Goal: Task Accomplishment & Management: Manage account settings

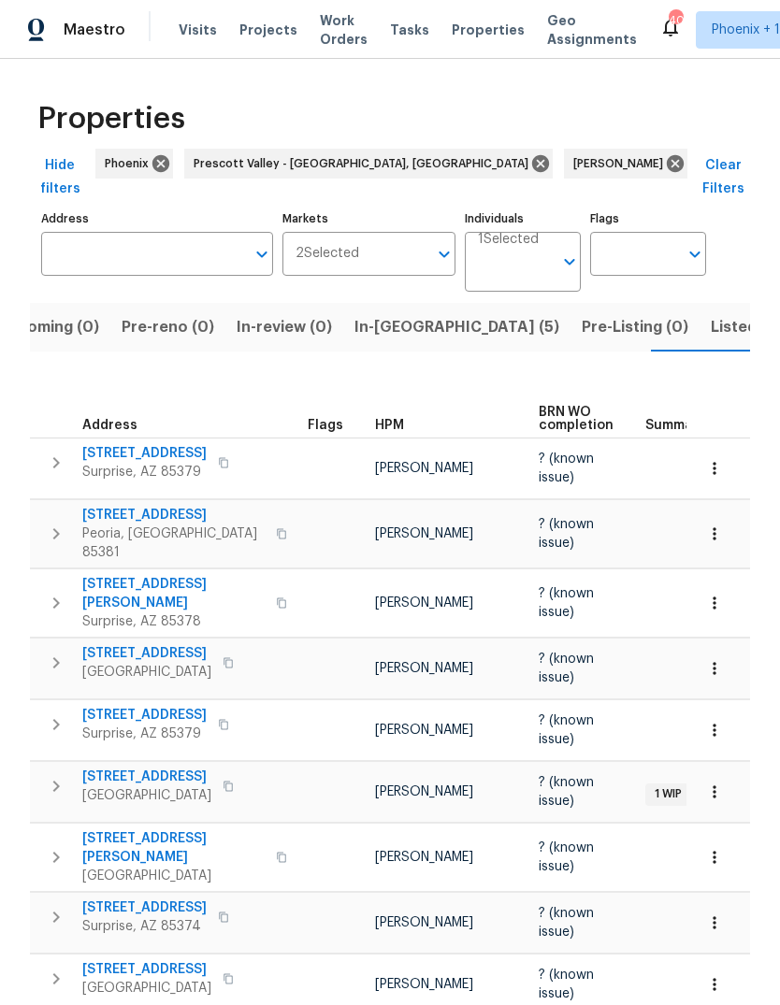
click at [711, 315] on span "Listed (16)" at bounding box center [750, 327] width 78 height 26
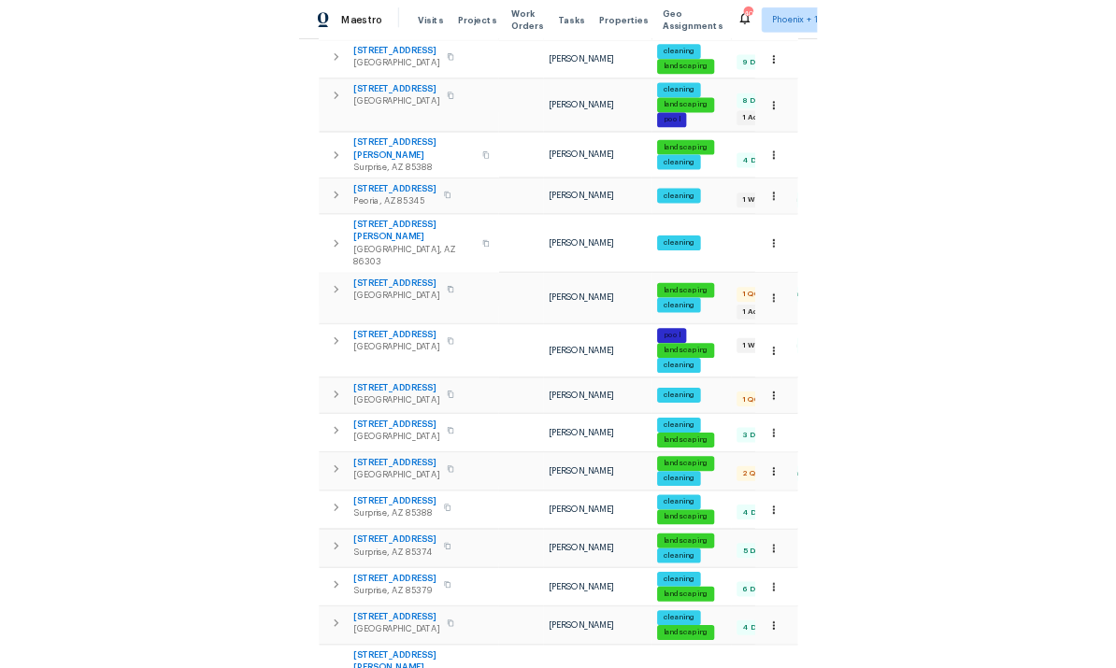
scroll to position [364, 0]
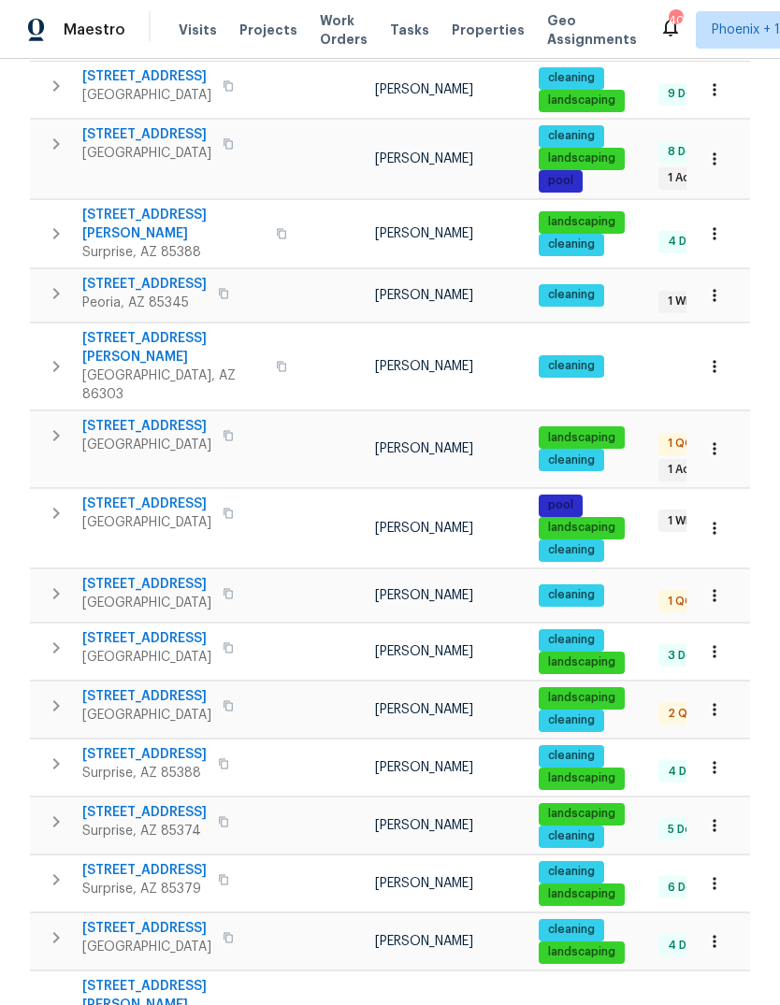
click at [147, 687] on span "10933 W Vista Ave" at bounding box center [146, 696] width 129 height 19
click at [159, 687] on span "10933 W Vista Ave" at bounding box center [146, 696] width 129 height 19
click at [55, 695] on icon "button" at bounding box center [56, 706] width 22 height 22
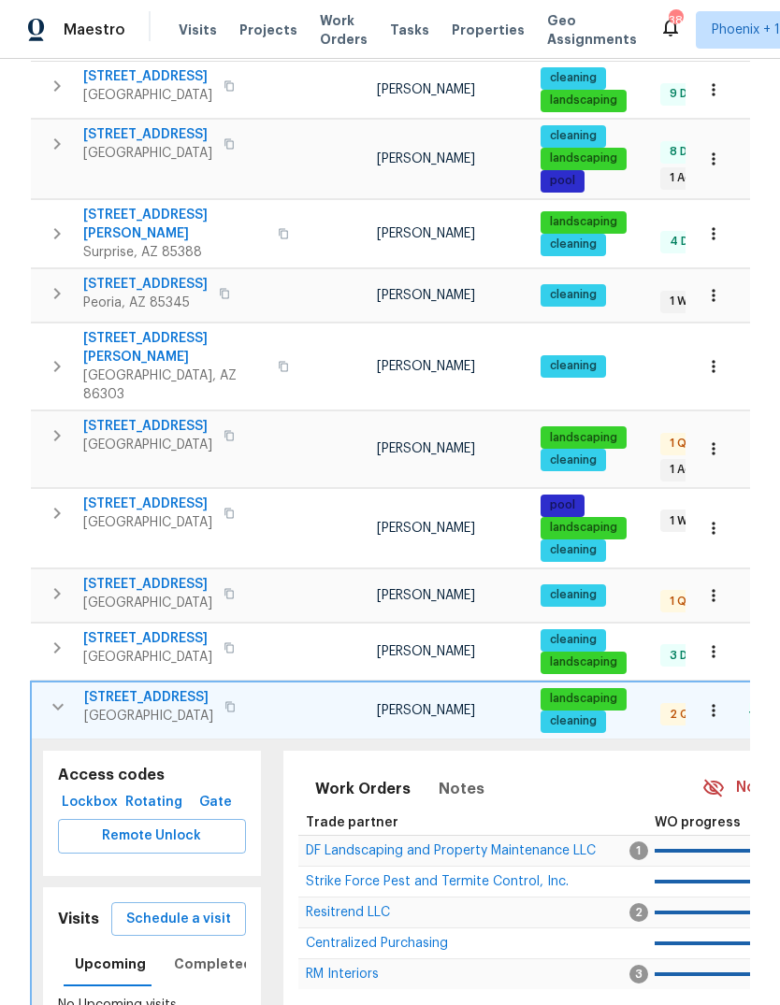
click at [84, 791] on span "Lockbox" at bounding box center [89, 802] width 49 height 23
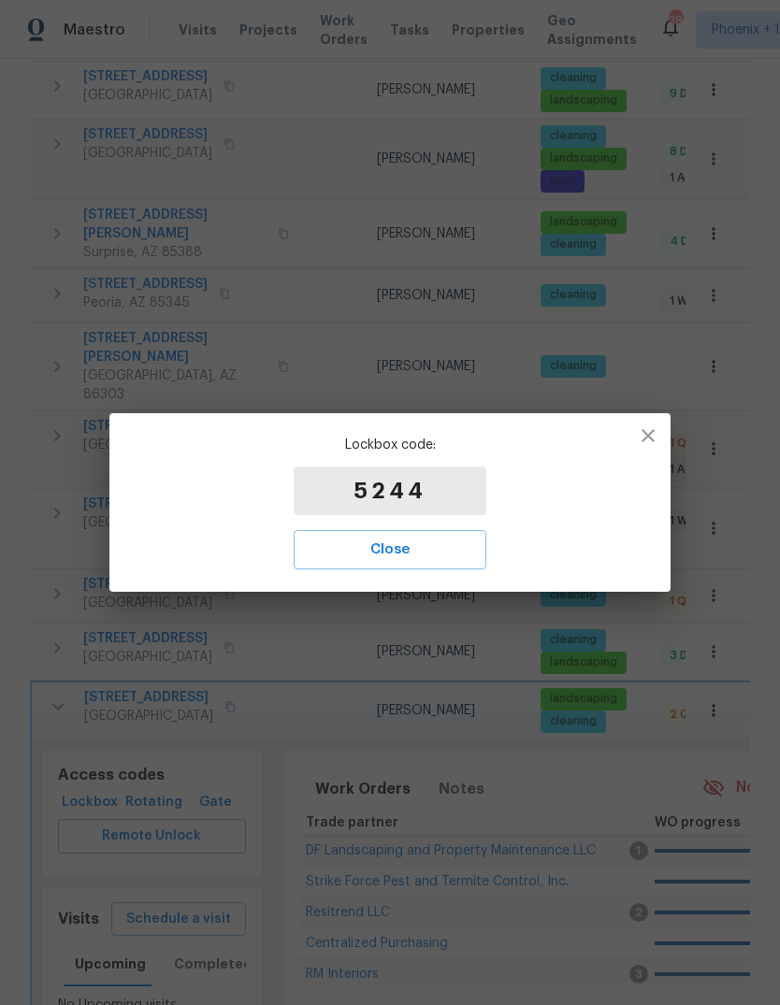
click at [429, 548] on span "Close" at bounding box center [389, 550] width 151 height 24
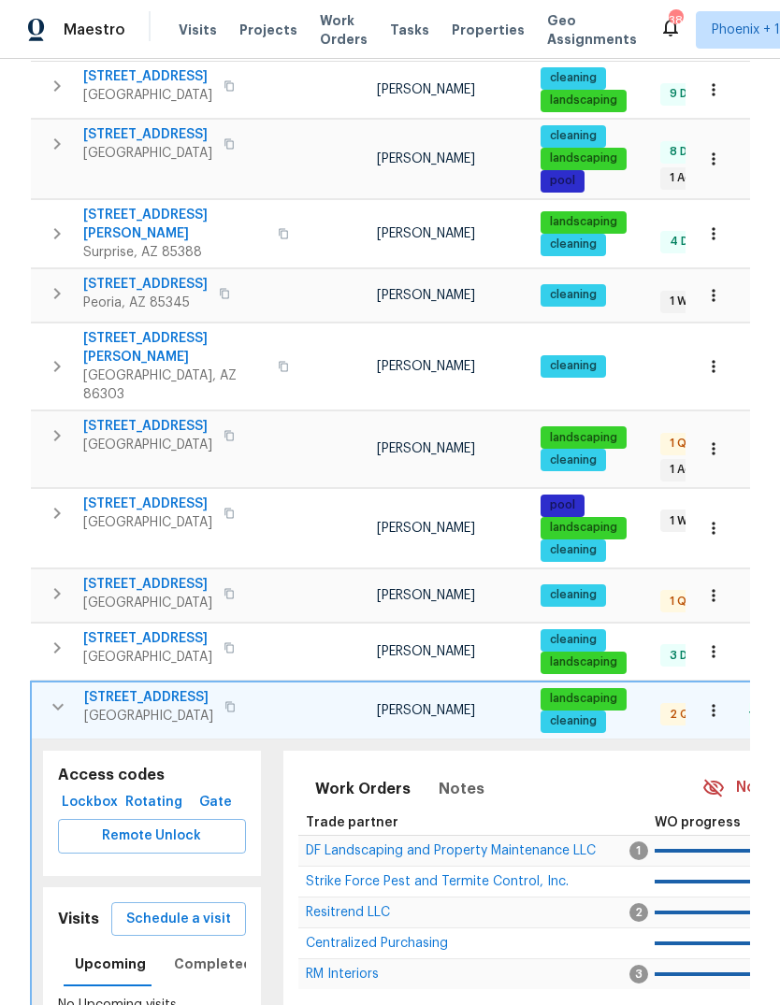
click at [66, 696] on icon "button" at bounding box center [58, 707] width 22 height 22
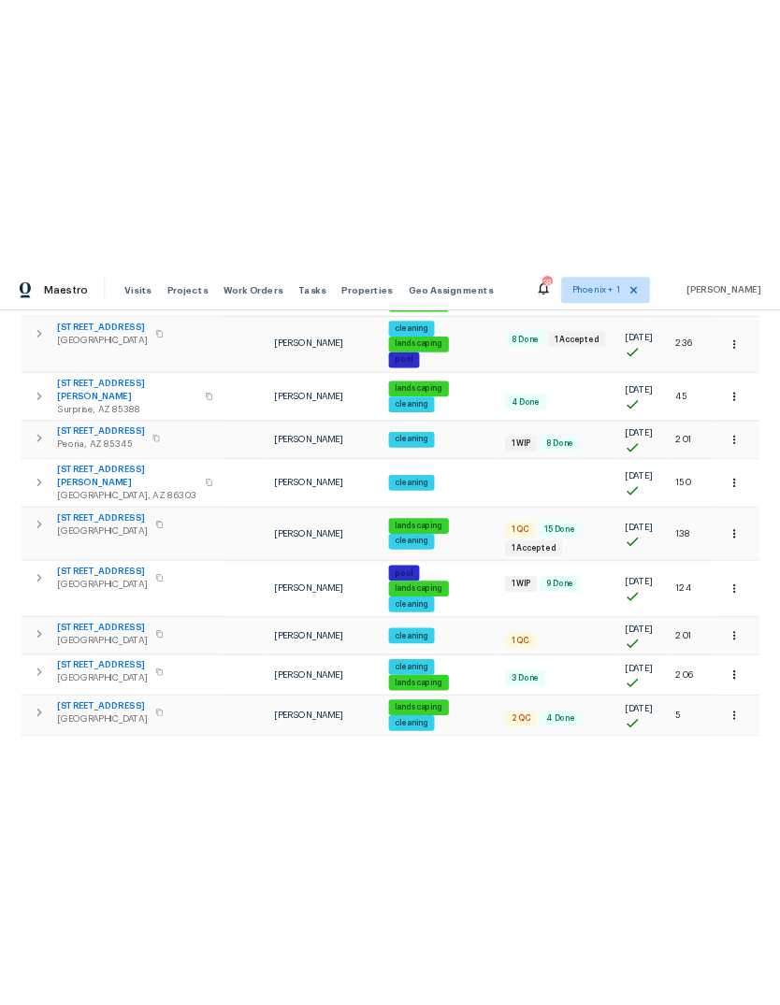
scroll to position [0, 0]
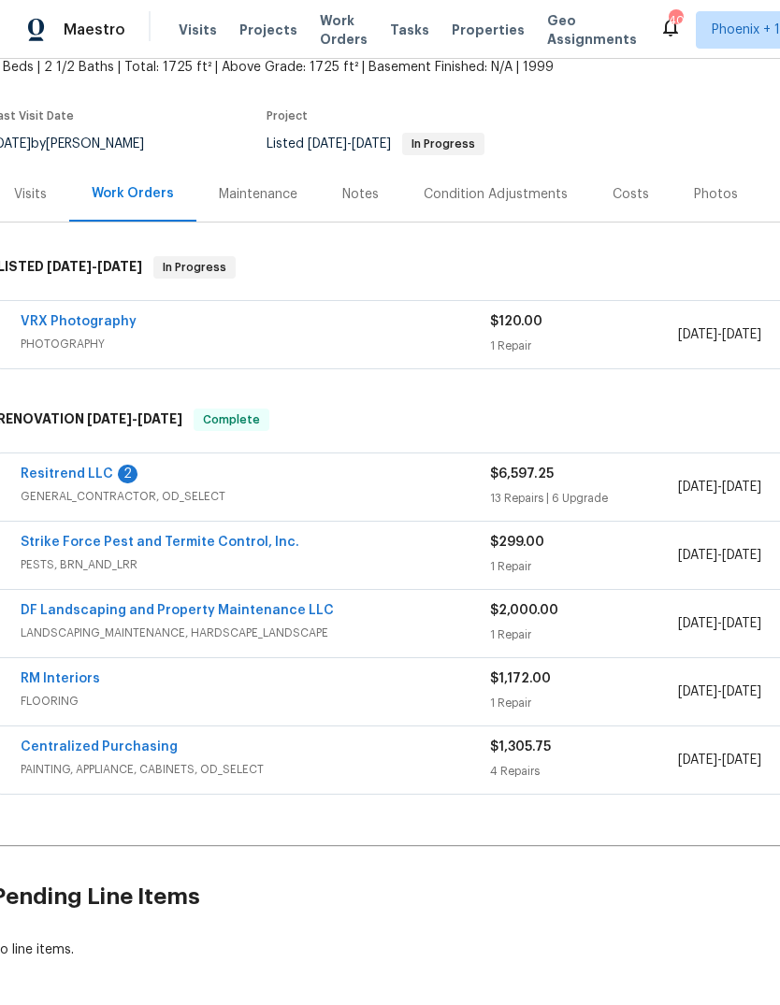
scroll to position [117, 7]
click at [57, 477] on link "Resitrend LLC" at bounding box center [68, 473] width 93 height 13
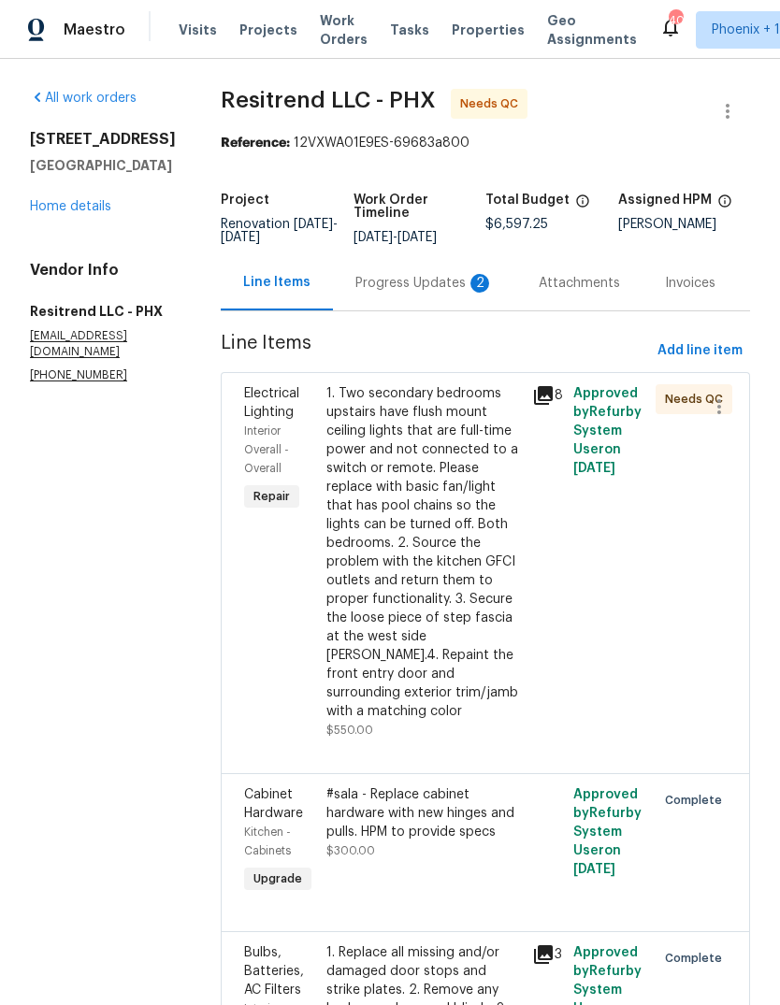
click at [421, 284] on div "Progress Updates 2" at bounding box center [424, 283] width 138 height 19
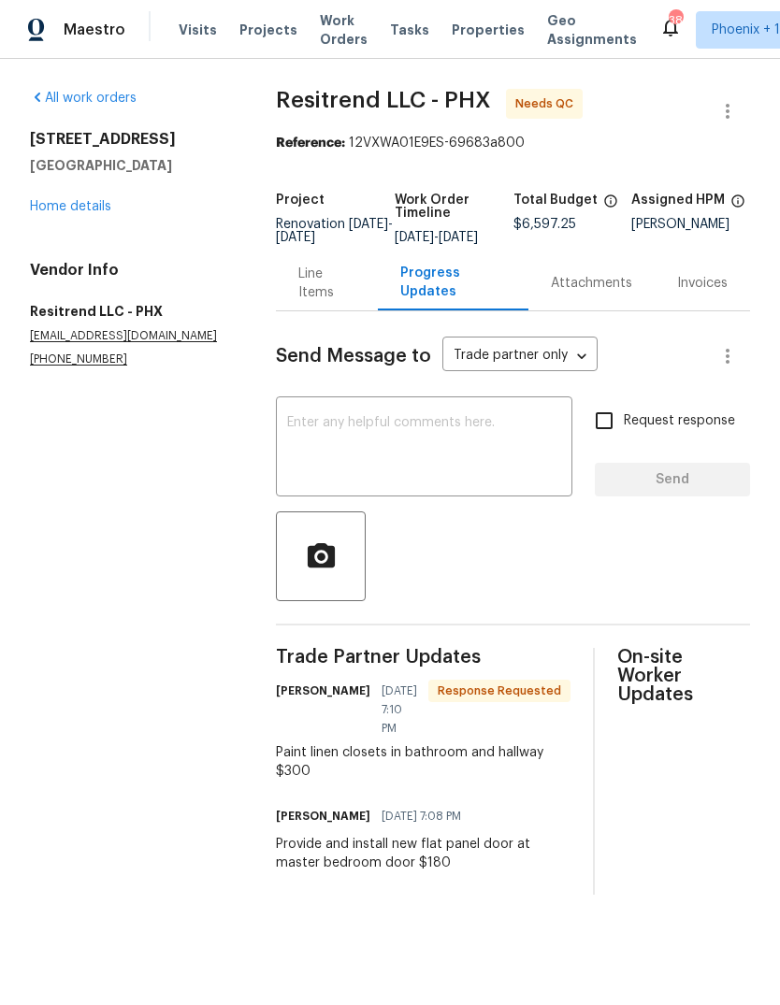
click at [309, 289] on div "Line Items" at bounding box center [326, 283] width 57 height 37
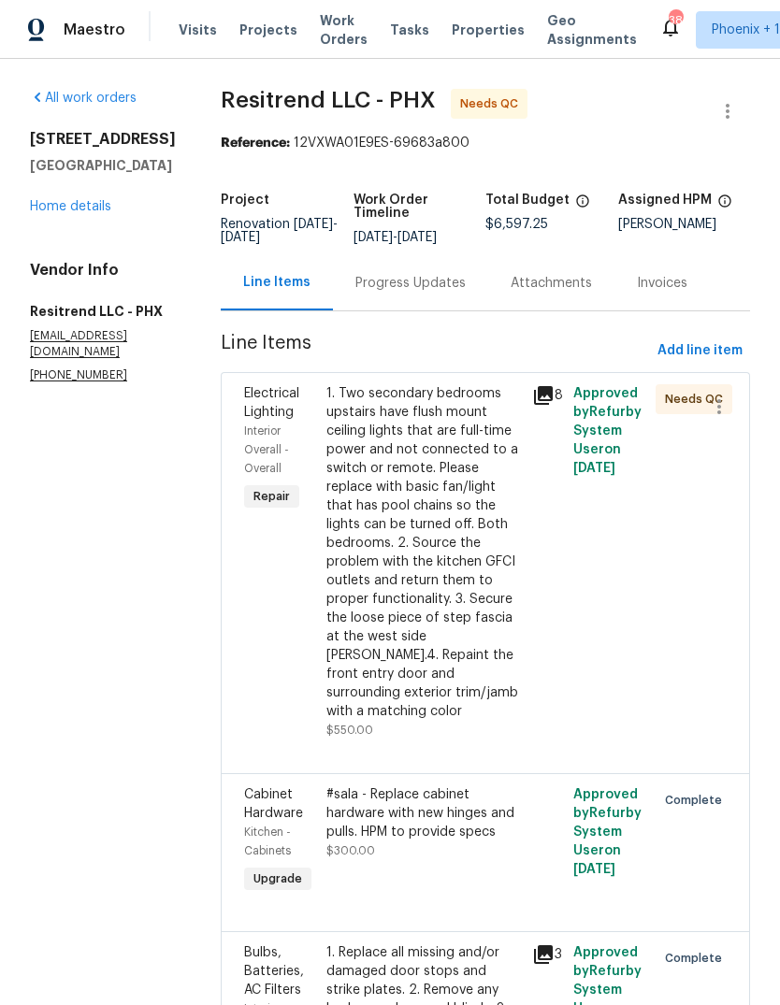
click at [403, 282] on div "Progress Updates" at bounding box center [410, 283] width 110 height 19
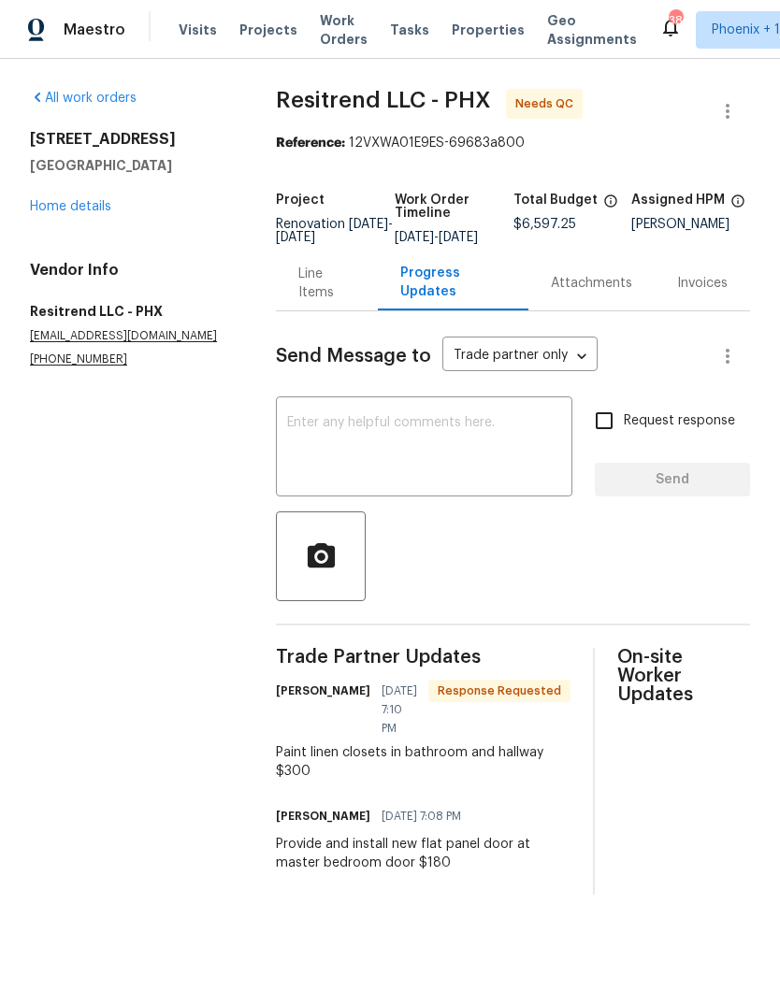
click at [480, 439] on textarea at bounding box center [424, 448] width 274 height 65
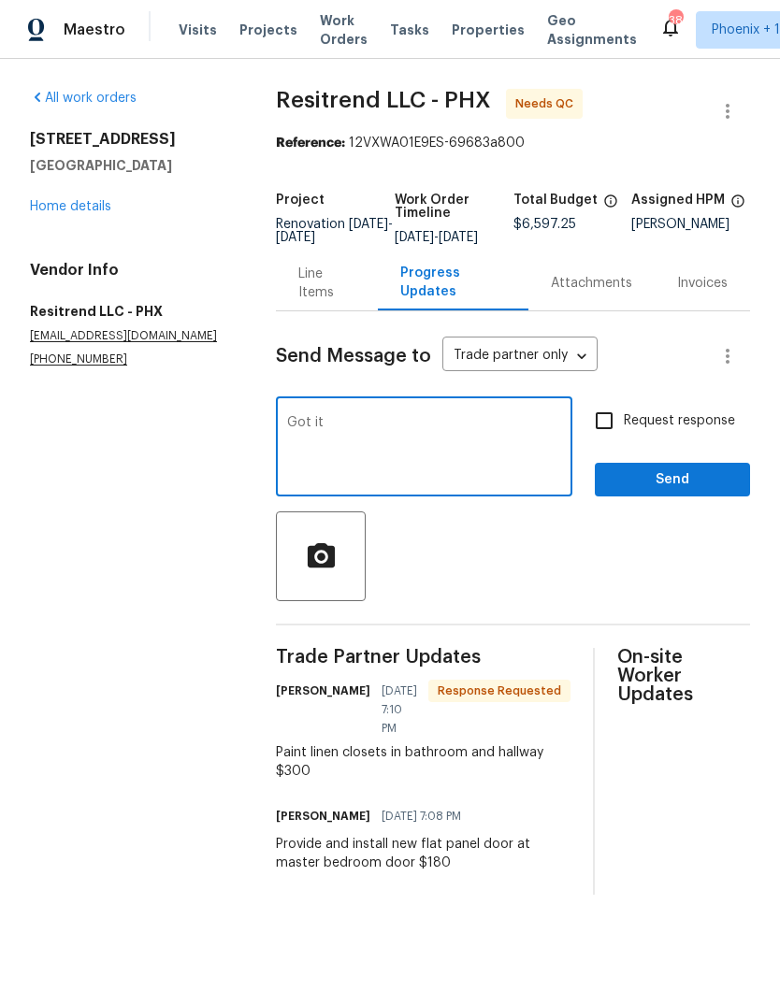
type textarea "Got it"
click at [687, 492] on span "Send" at bounding box center [672, 479] width 125 height 23
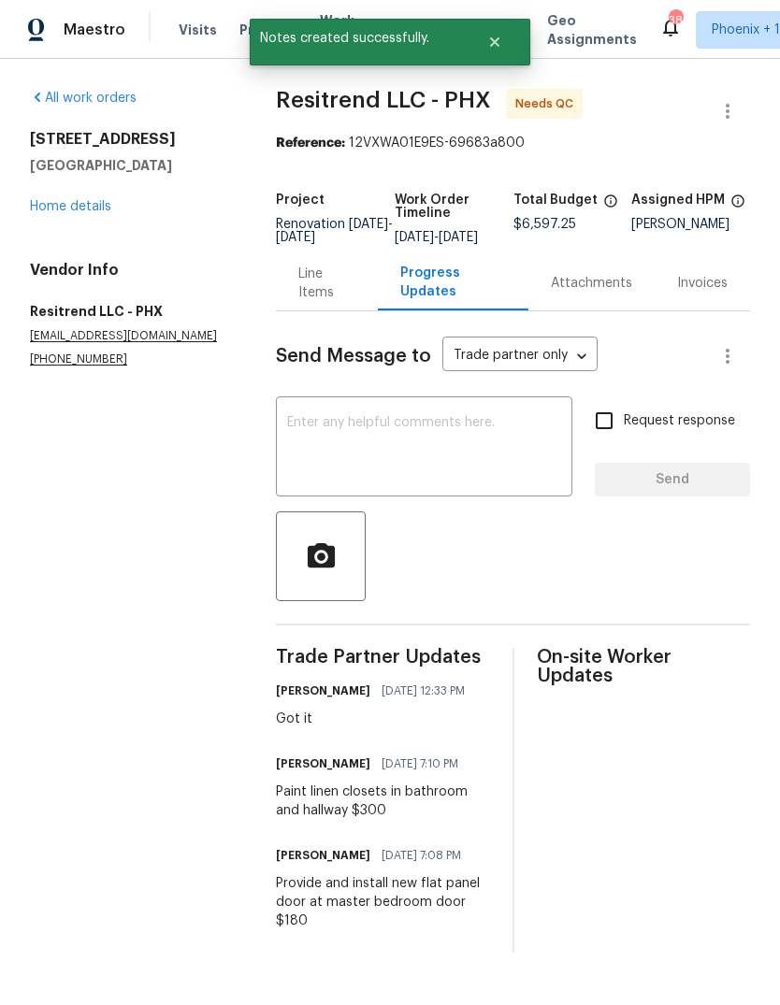
click at [310, 302] on div "Line Items" at bounding box center [326, 283] width 57 height 37
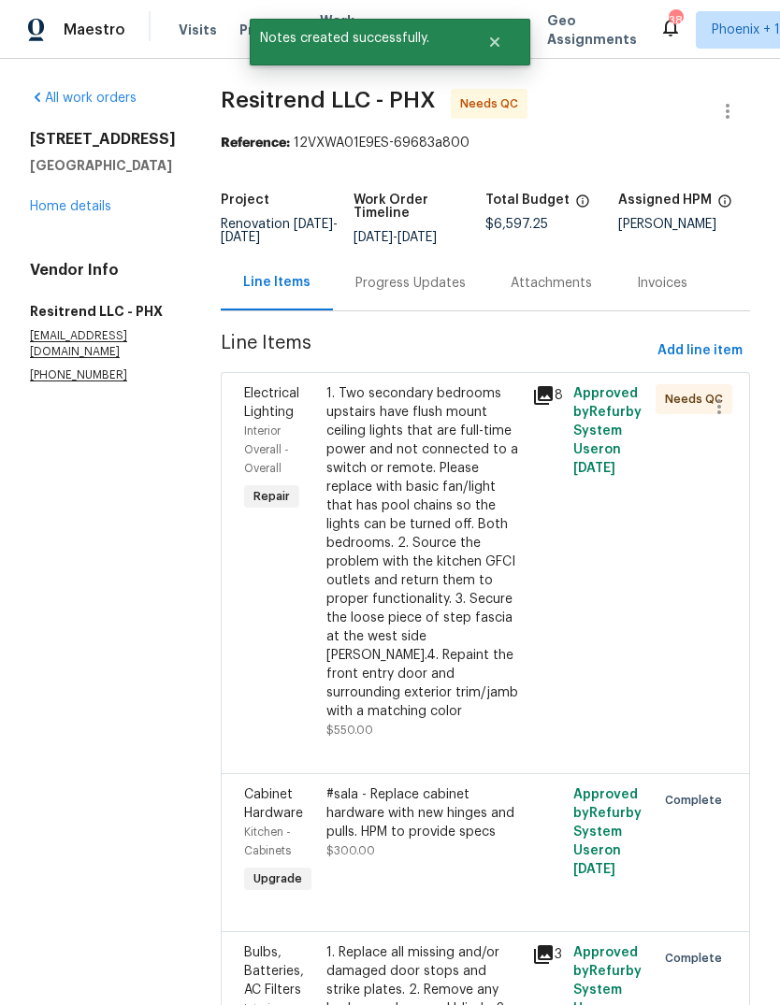
click at [415, 547] on div "1. Two secondary bedrooms upstairs have flush mount ceiling lights that are ful…" at bounding box center [423, 552] width 194 height 337
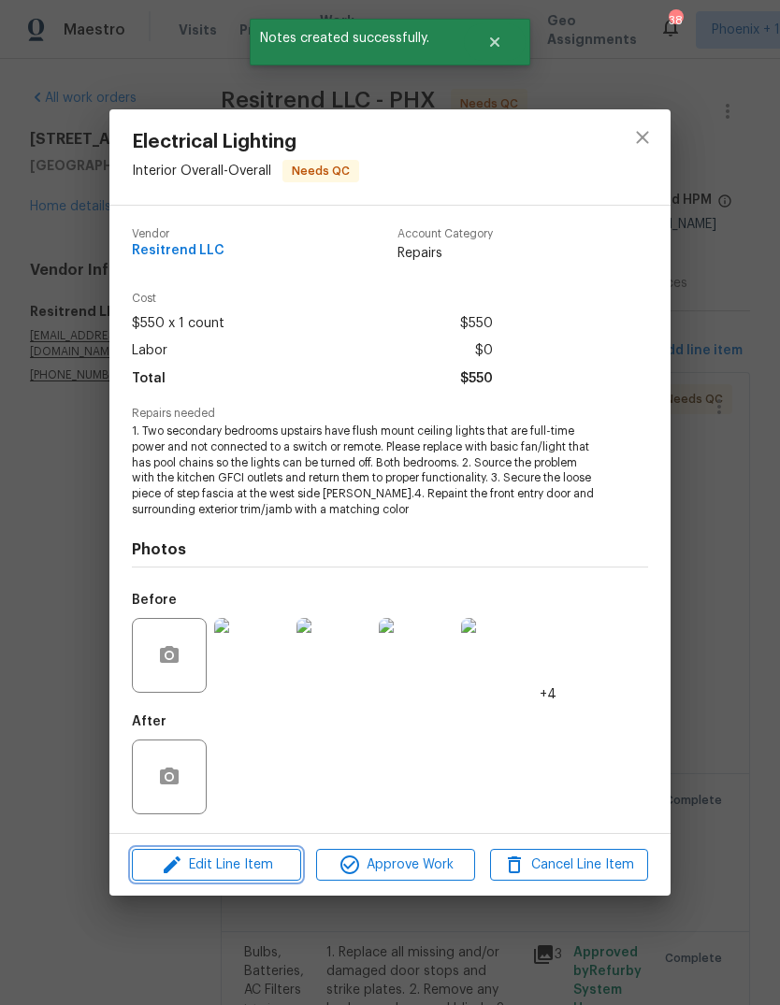
click at [264, 862] on span "Edit Line Item" at bounding box center [216, 865] width 158 height 23
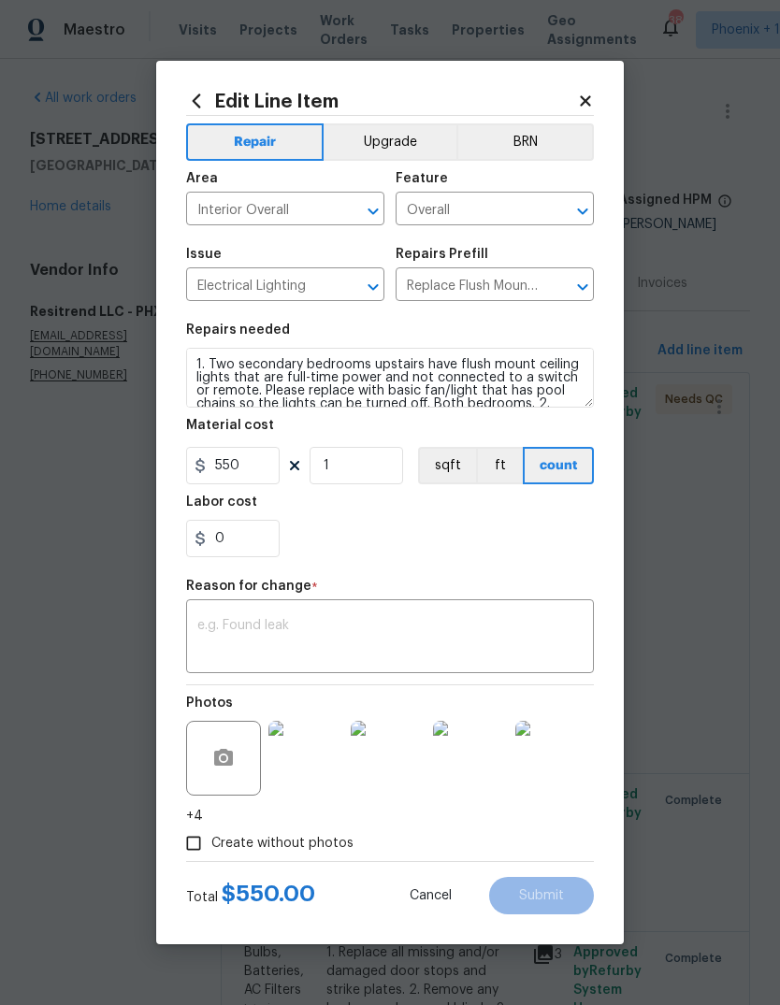
click at [310, 632] on textarea at bounding box center [389, 638] width 385 height 39
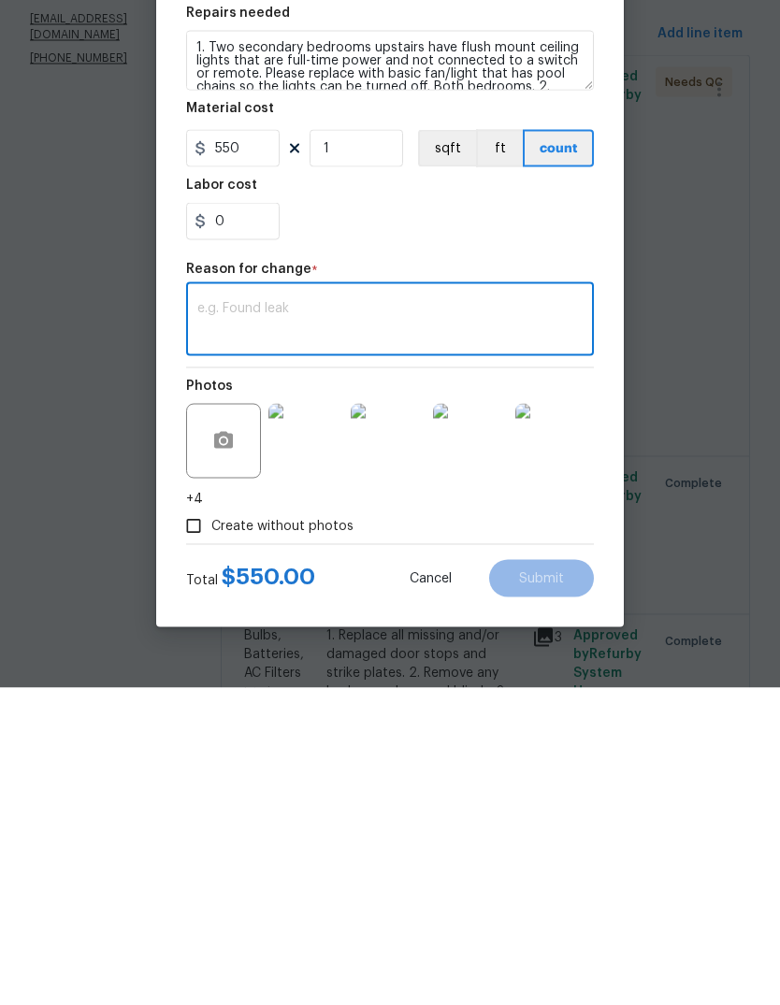
click at [201, 619] on textarea at bounding box center [389, 638] width 385 height 39
paste textarea "Paint linen closets in bathroom and hallway $300 Juan Molano 09/03/2025 7:08 PM…"
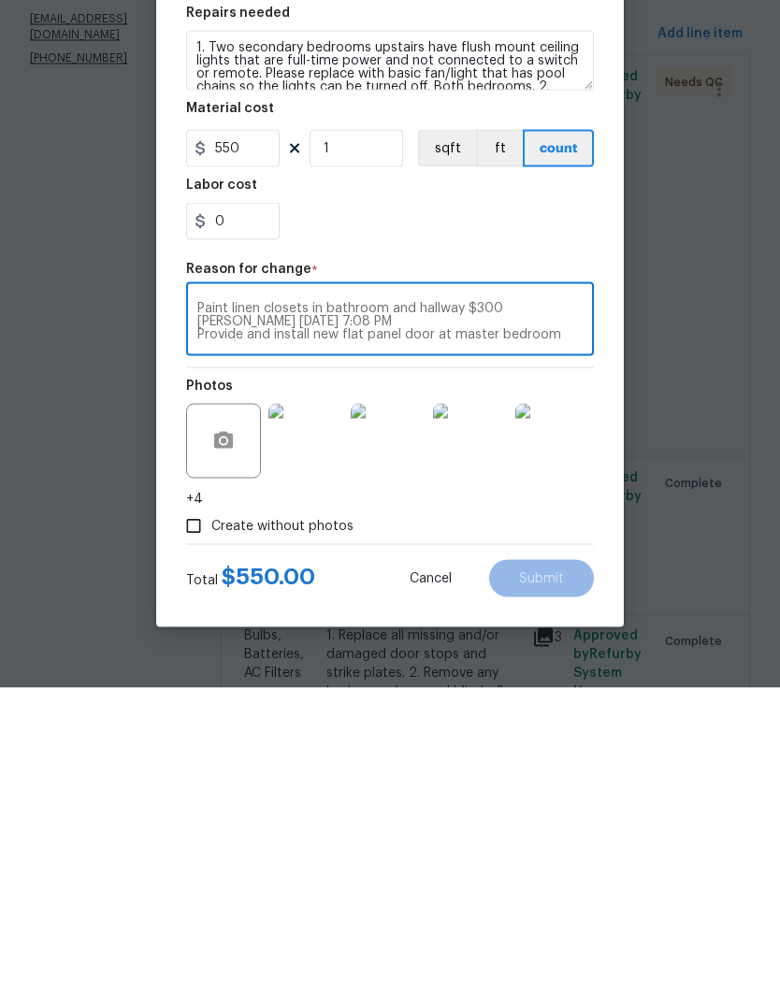
scroll to position [13, 0]
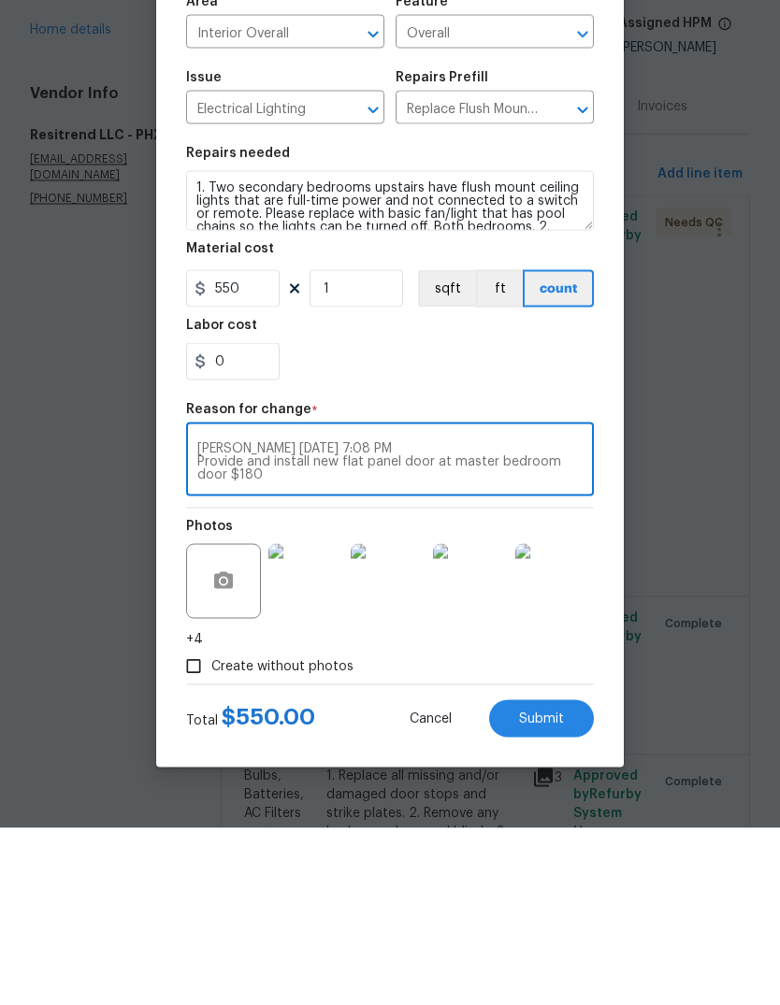
click at [481, 619] on textarea "Paint linen closets in bathroom and hallway $300 Juan Molano 09/03/2025 7:08 PM…" at bounding box center [389, 638] width 385 height 39
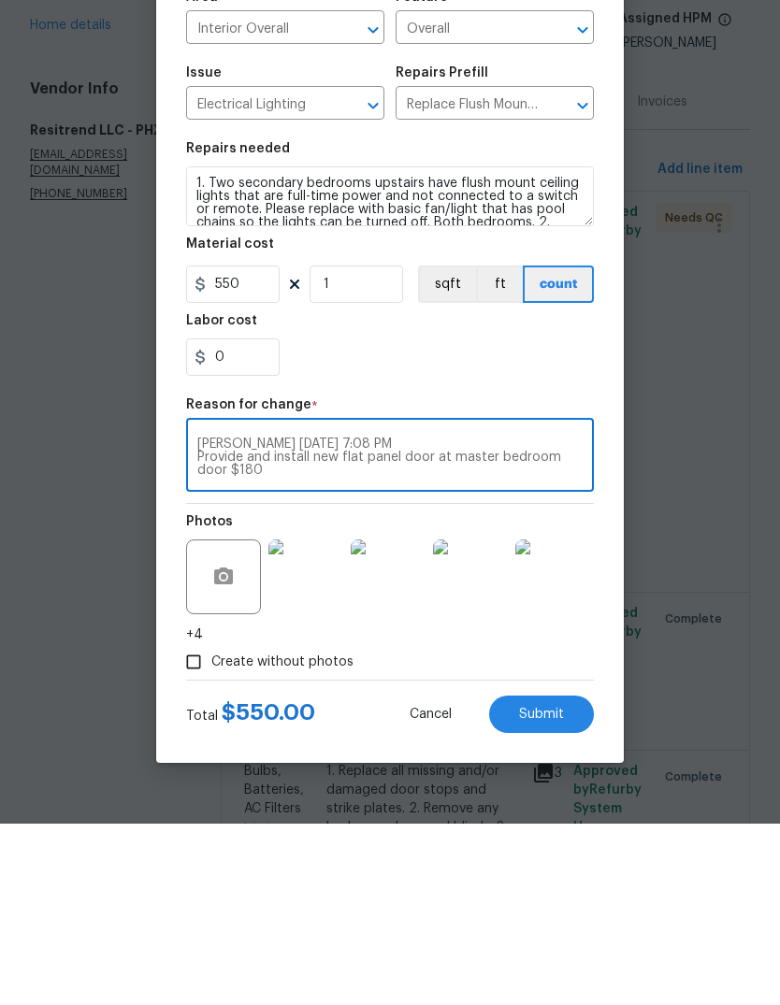
click at [420, 619] on textarea "Paint linen closets in bathroom and hallway $300 Juan Molano 09/03/2025 7:08 PM…" at bounding box center [389, 638] width 385 height 39
type textarea "Paint linen closets in bathroom and hallway $300 Juan Molano 09/03/2025 7:08 PM…"
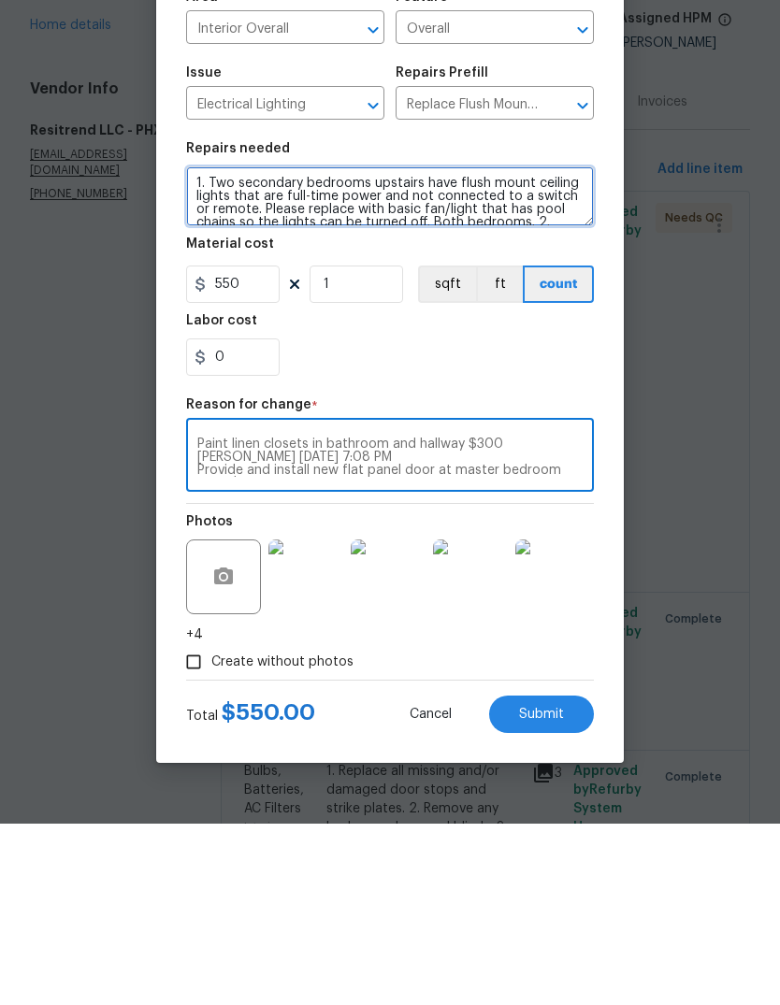
click at [194, 348] on textarea "1. Two secondary bedrooms upstairs have flush mount ceiling lights that are ful…" at bounding box center [390, 378] width 408 height 60
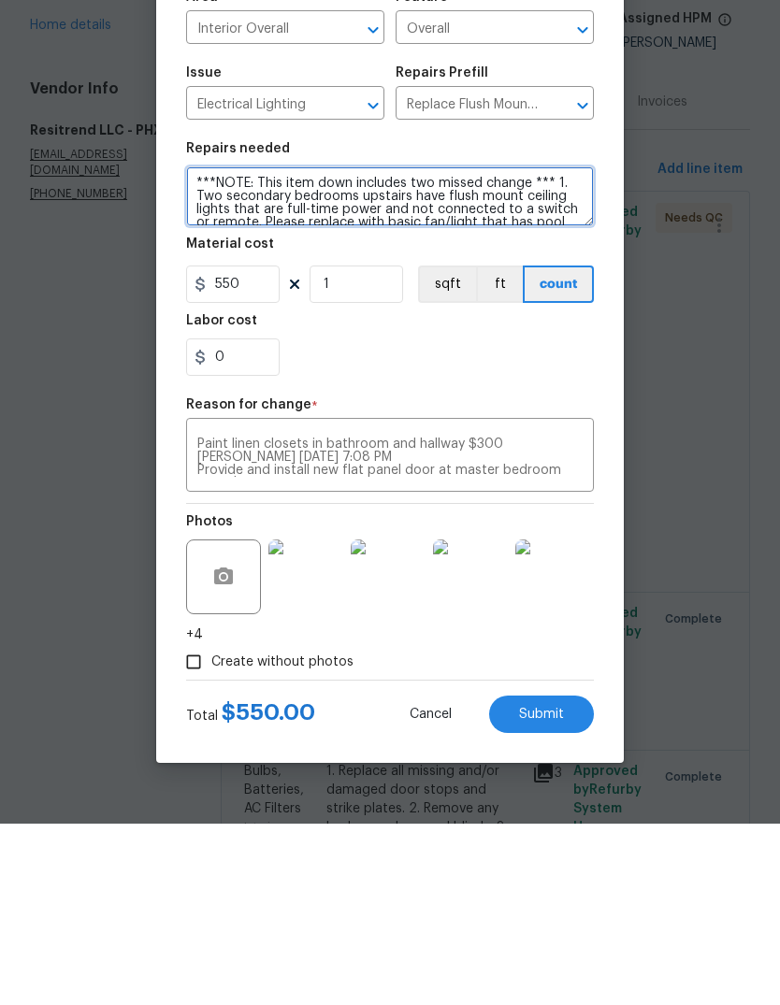
type textarea "***NOTE: This item down includes two missed change *** 1. Two secondary bedroom…"
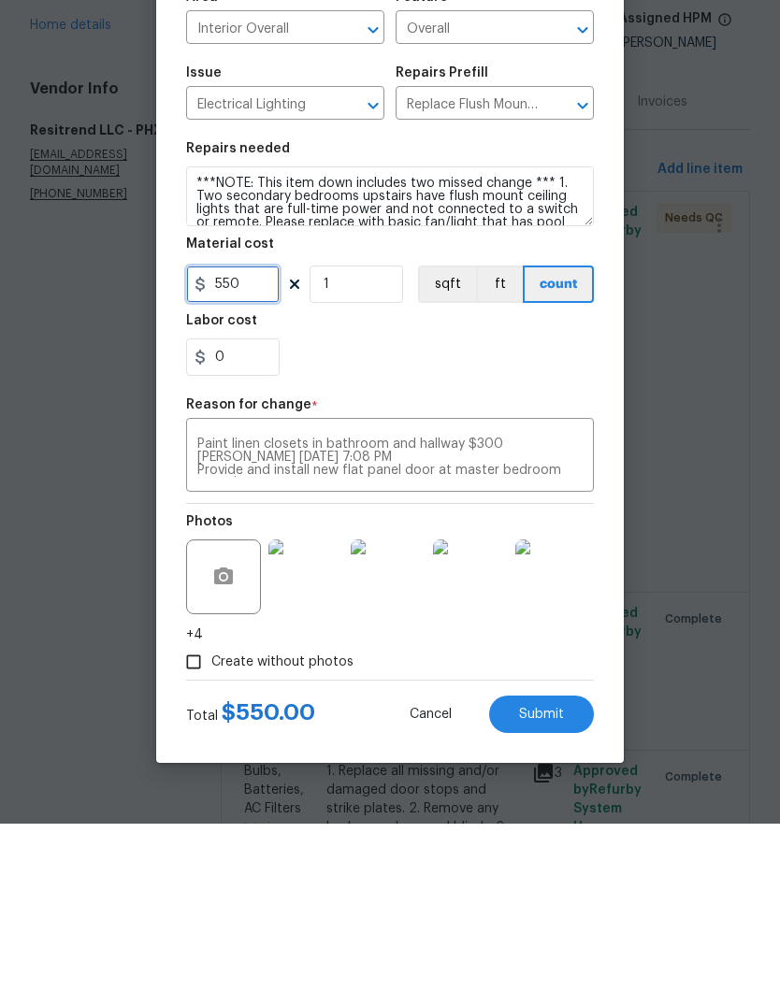
click at [266, 447] on input "550" at bounding box center [232, 465] width 93 height 37
type input "1030"
click at [438, 520] on div "0" at bounding box center [390, 538] width 408 height 37
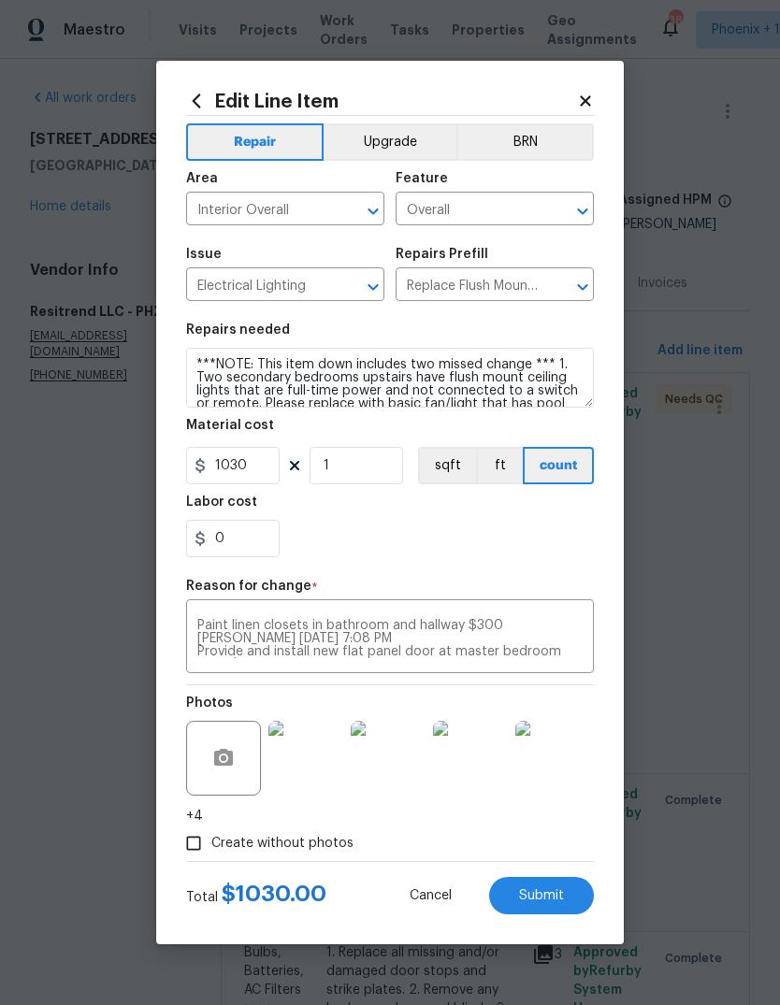
click at [538, 883] on button "Submit" at bounding box center [541, 895] width 105 height 37
type textarea "1. Two secondary bedrooms upstairs have flush mount ceiling lights that are ful…"
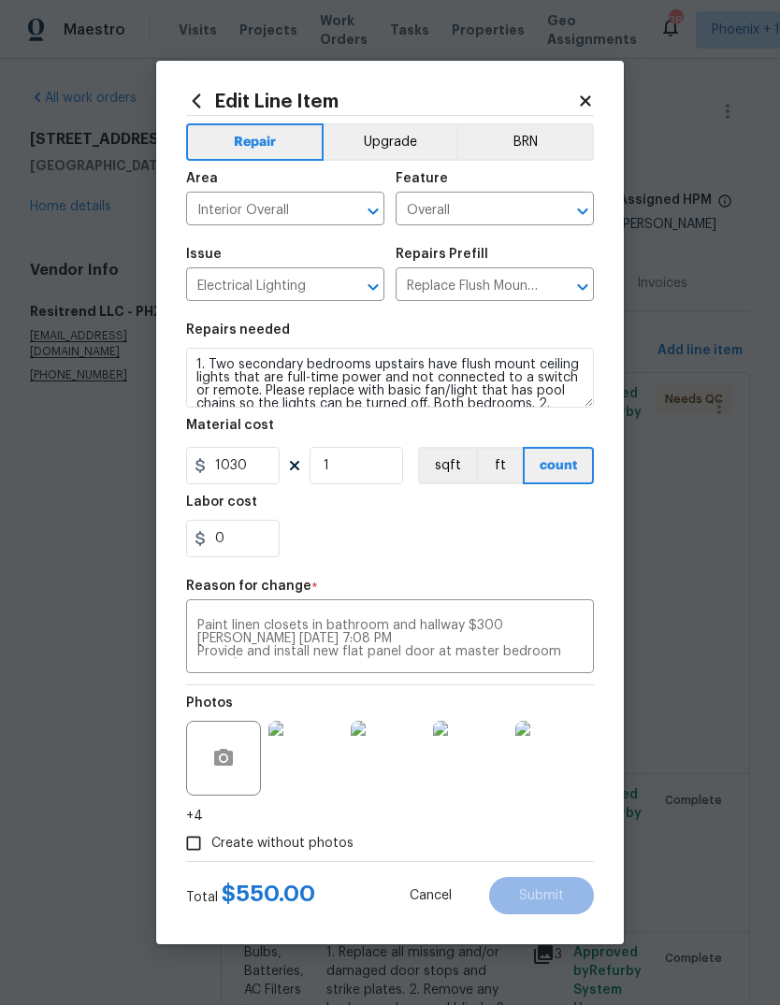
type input "550"
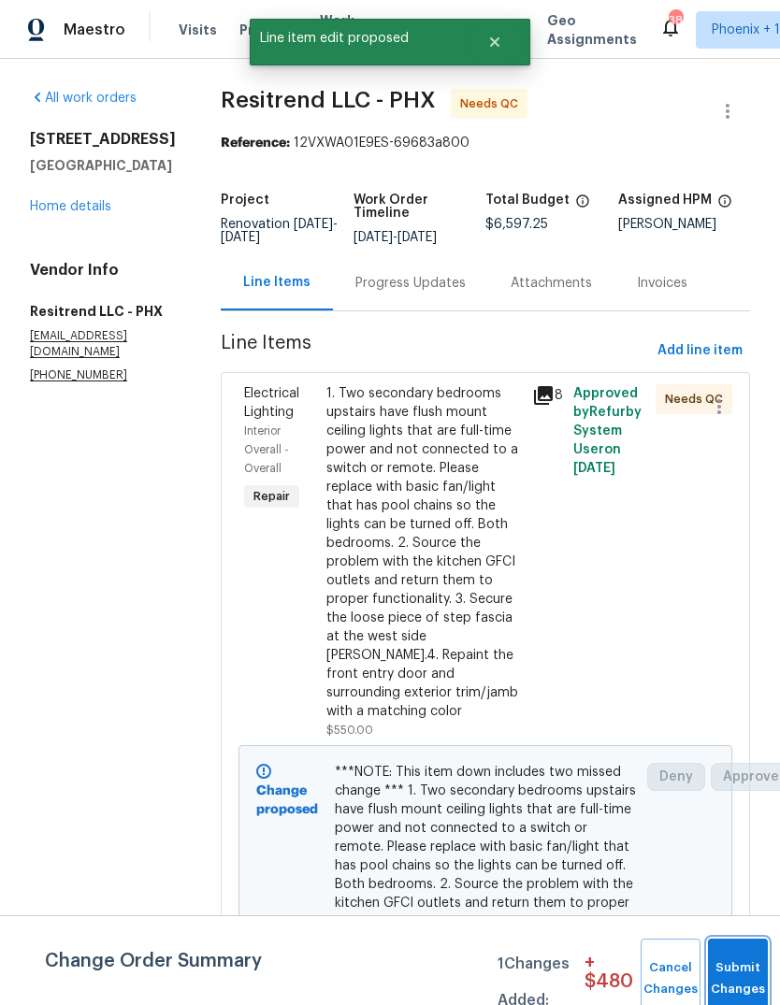
click at [739, 969] on button "Submit Changes" at bounding box center [738, 979] width 60 height 80
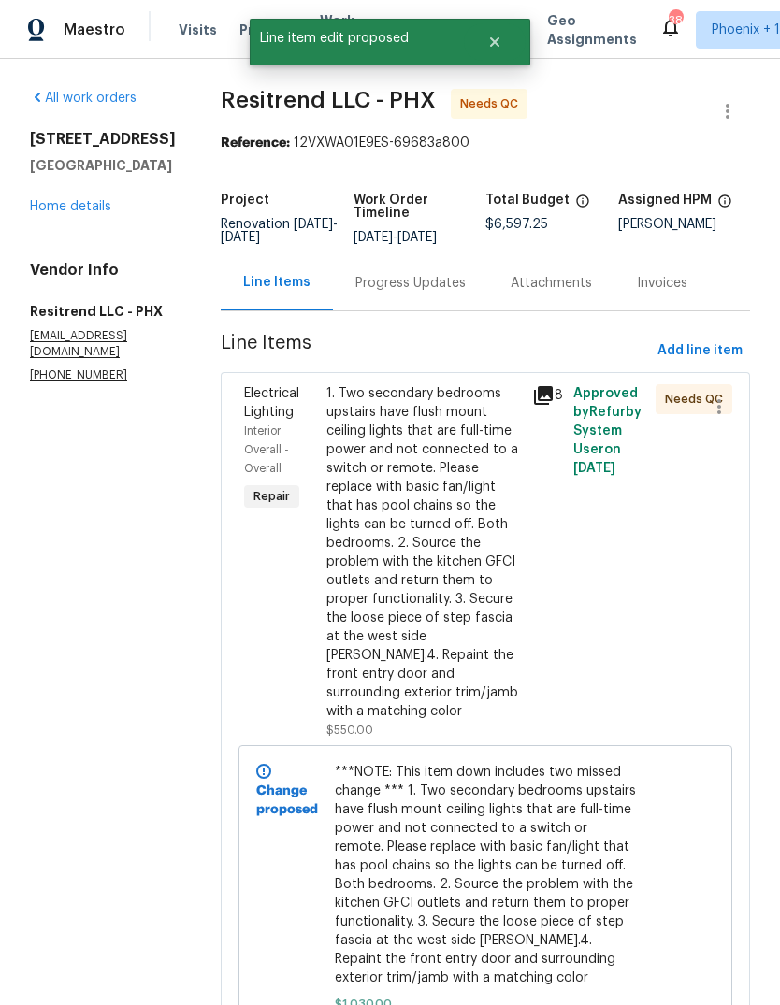
click at [388, 416] on div "1. Two secondary bedrooms upstairs have flush mount ceiling lights that are ful…" at bounding box center [423, 552] width 194 height 337
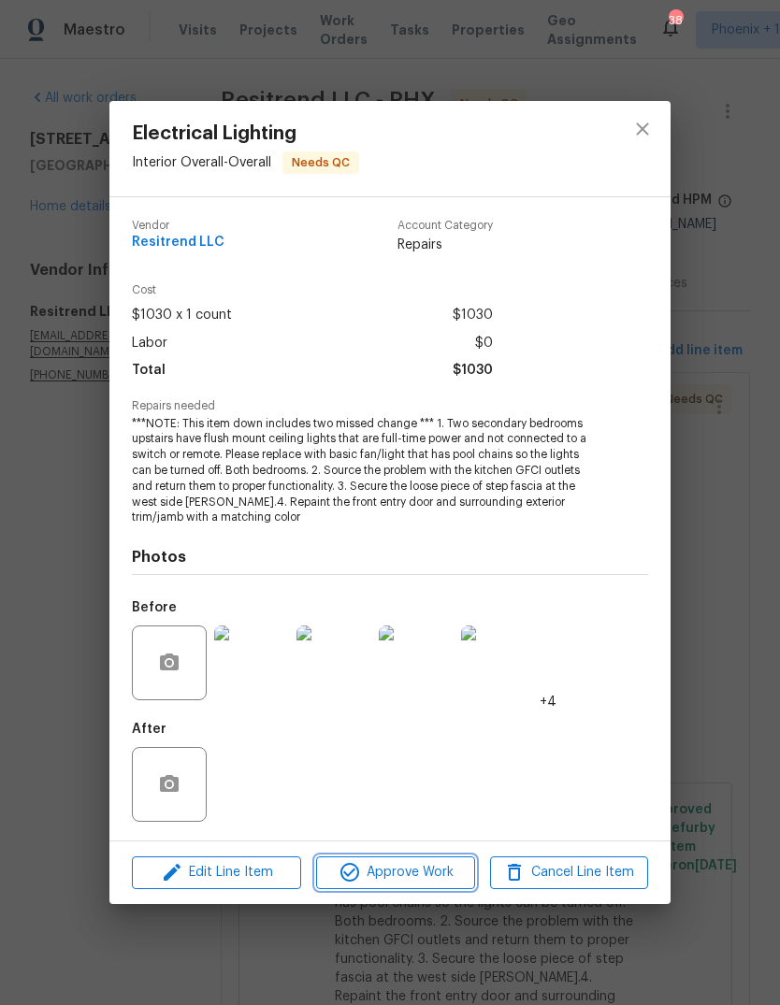
click at [413, 875] on span "Approve Work" at bounding box center [395, 872] width 147 height 23
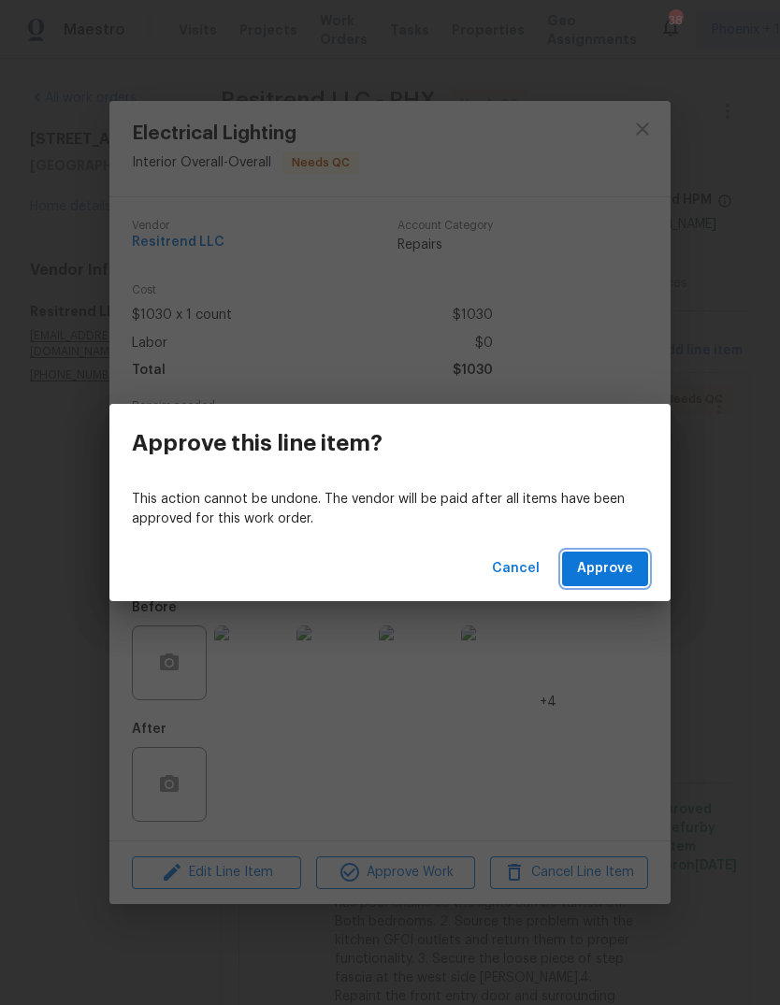
click at [609, 572] on span "Approve" at bounding box center [605, 568] width 56 height 23
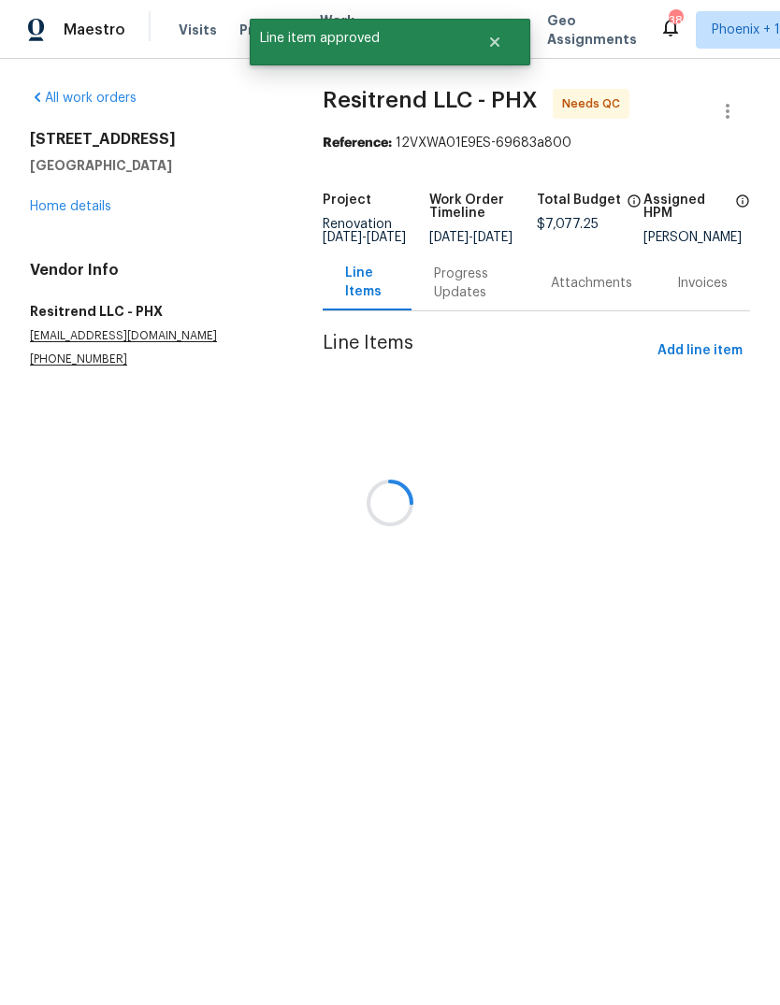
scroll to position [0, 0]
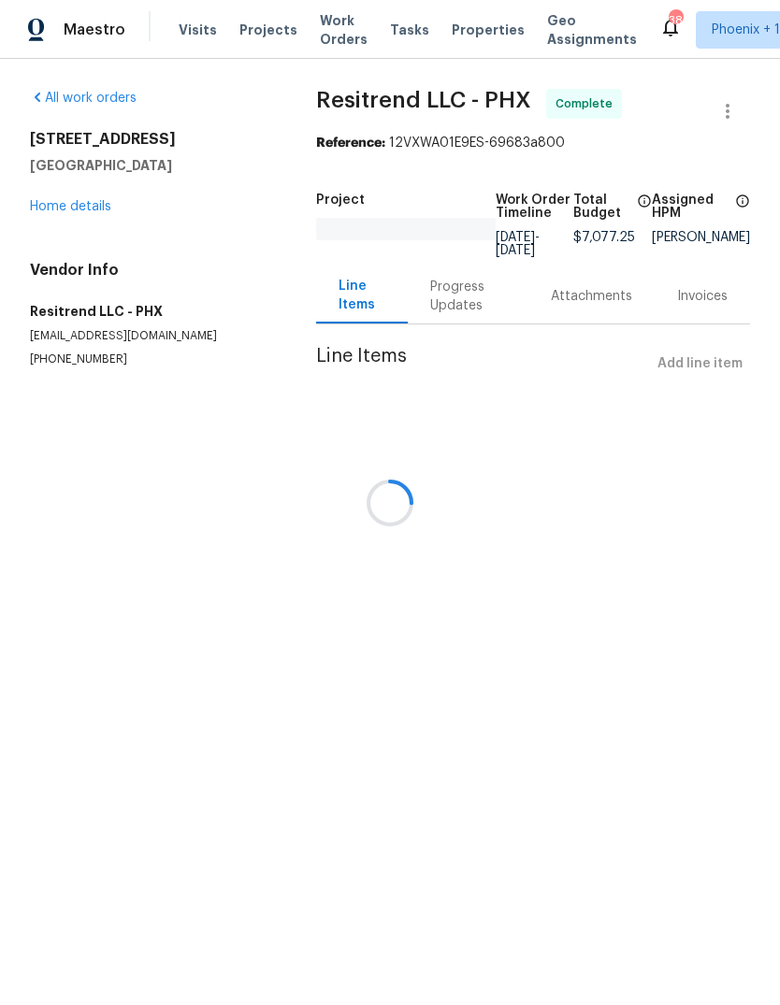
click at [157, 940] on div at bounding box center [390, 502] width 780 height 1005
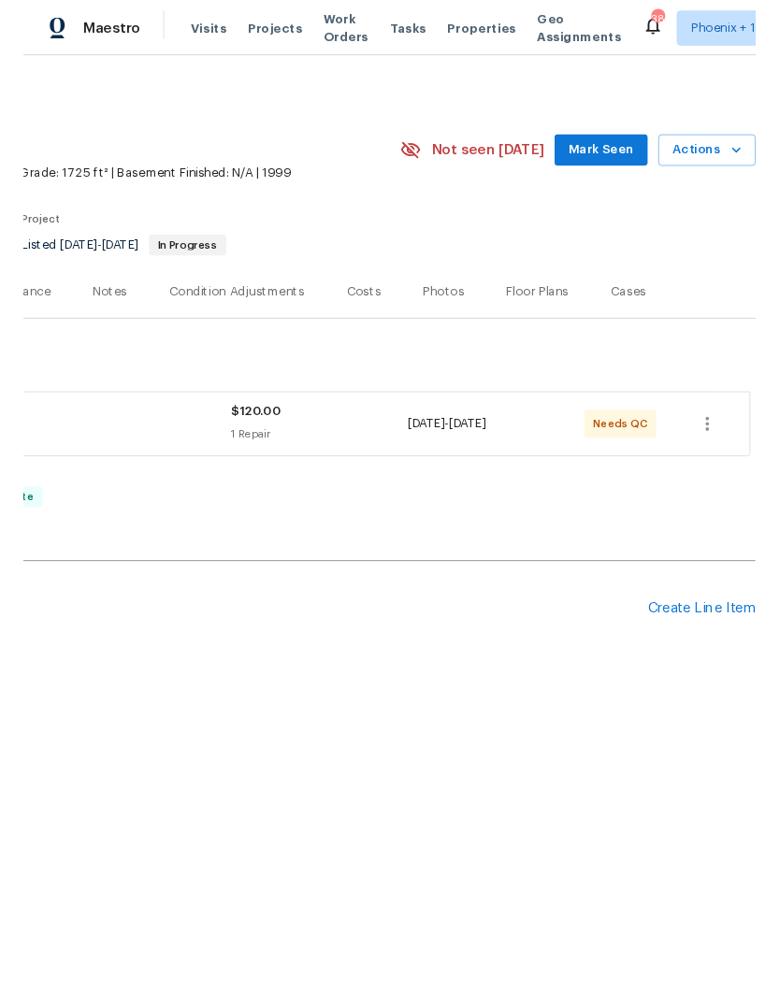
scroll to position [0, 277]
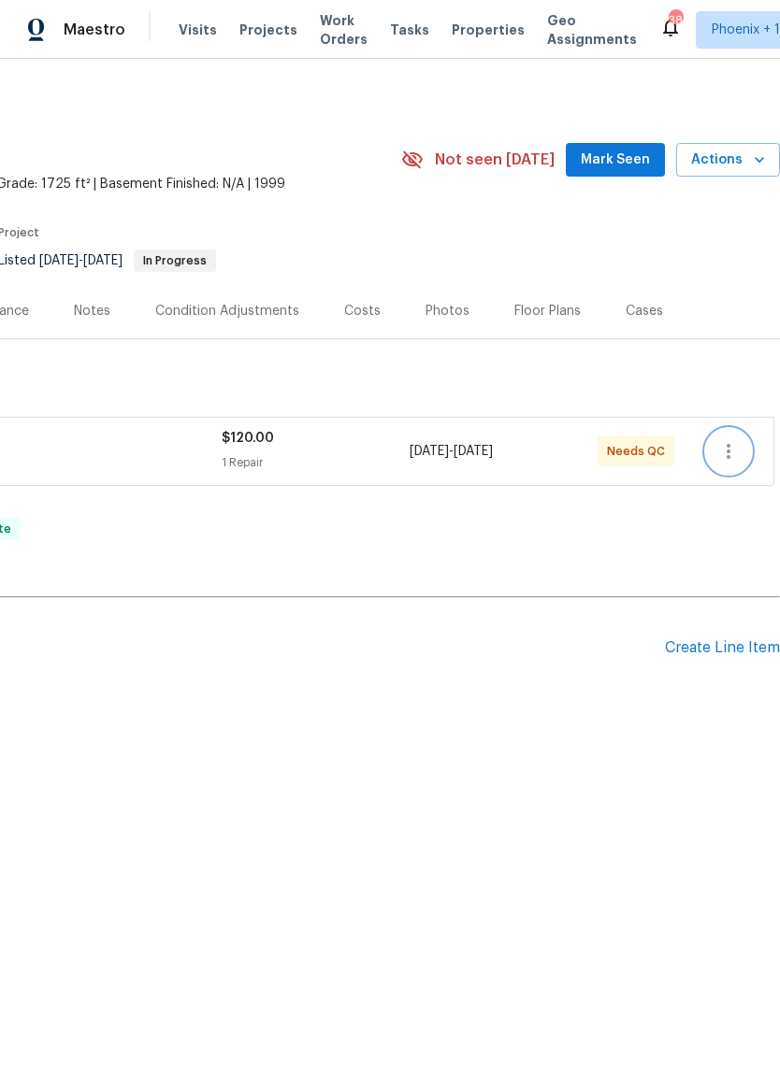
click at [727, 448] on icon "button" at bounding box center [728, 451] width 22 height 22
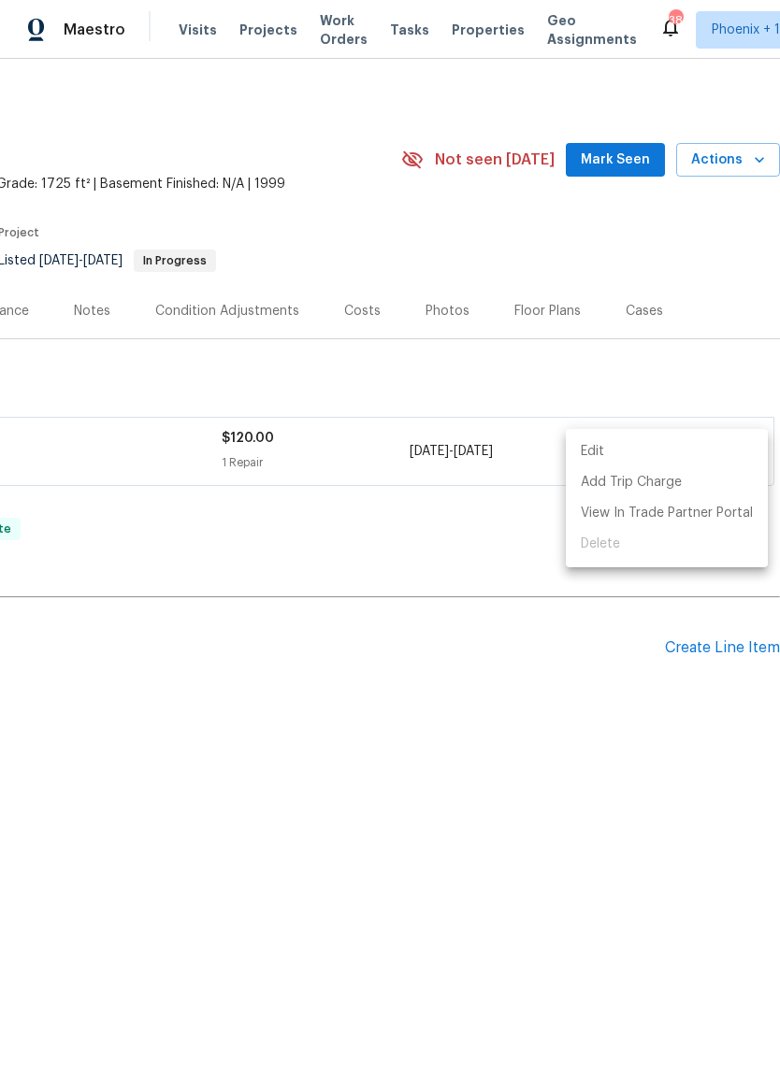
click at [499, 553] on div at bounding box center [390, 535] width 780 height 1070
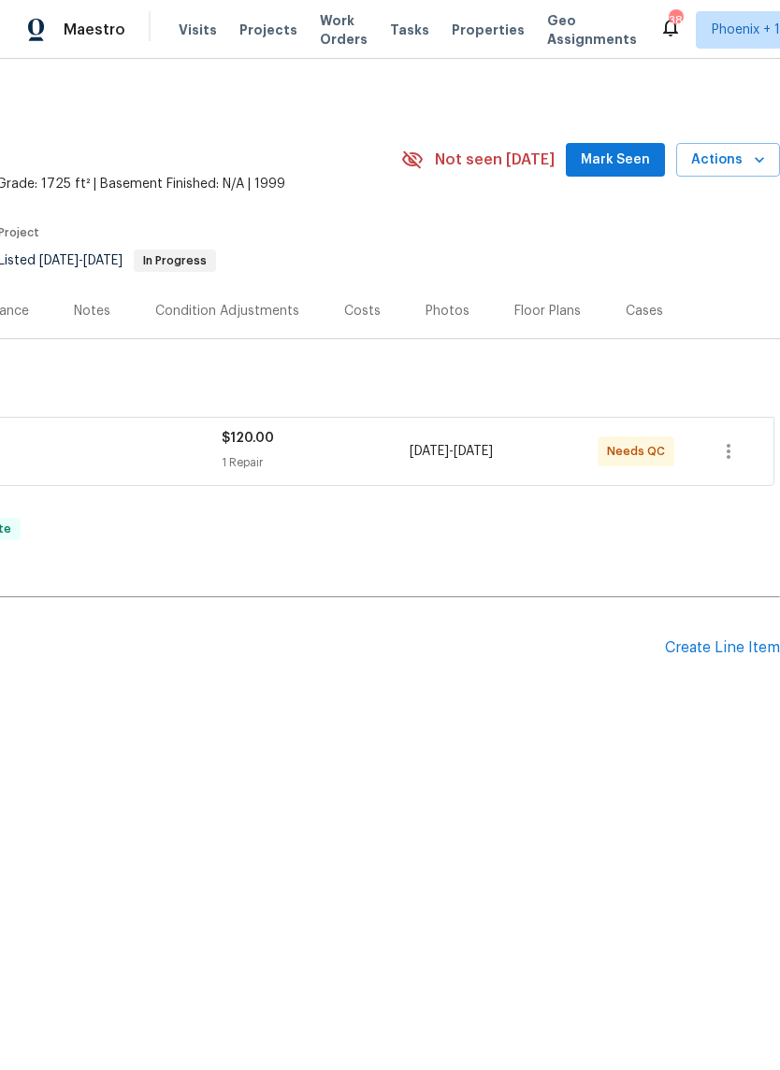
click at [729, 652] on div "Create Line Item" at bounding box center [722, 648] width 115 height 18
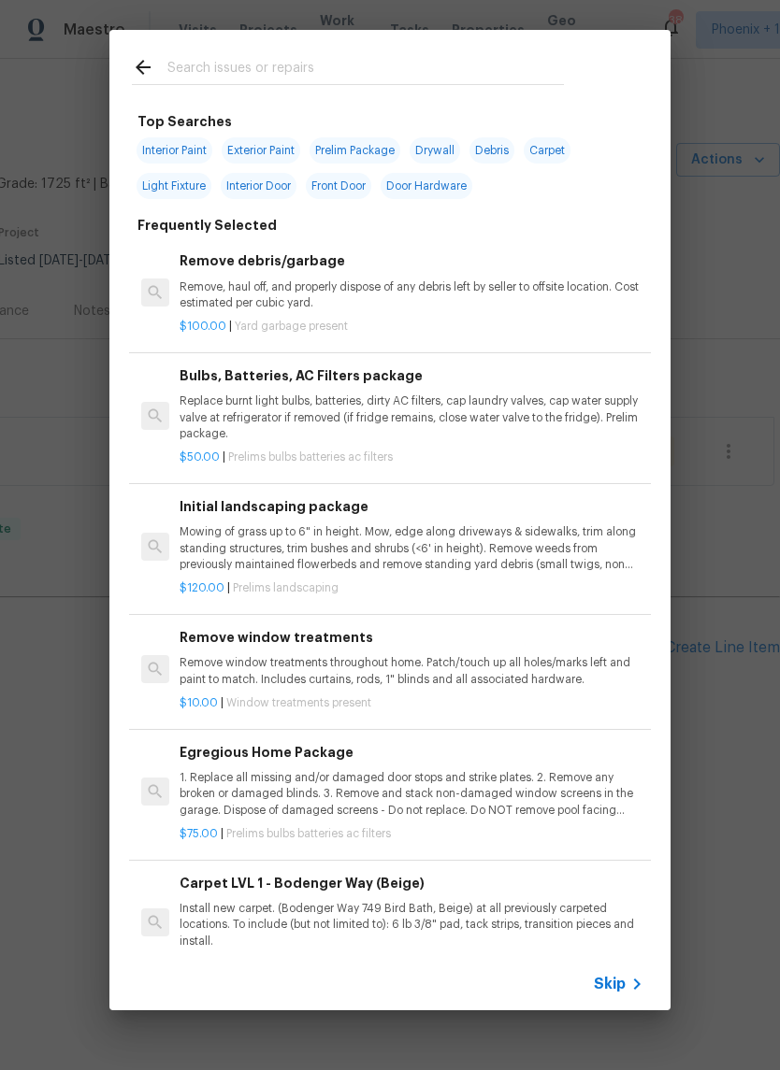
click at [277, 154] on span "Exterior Paint" at bounding box center [261, 150] width 79 height 26
type input "Exterior Paint"
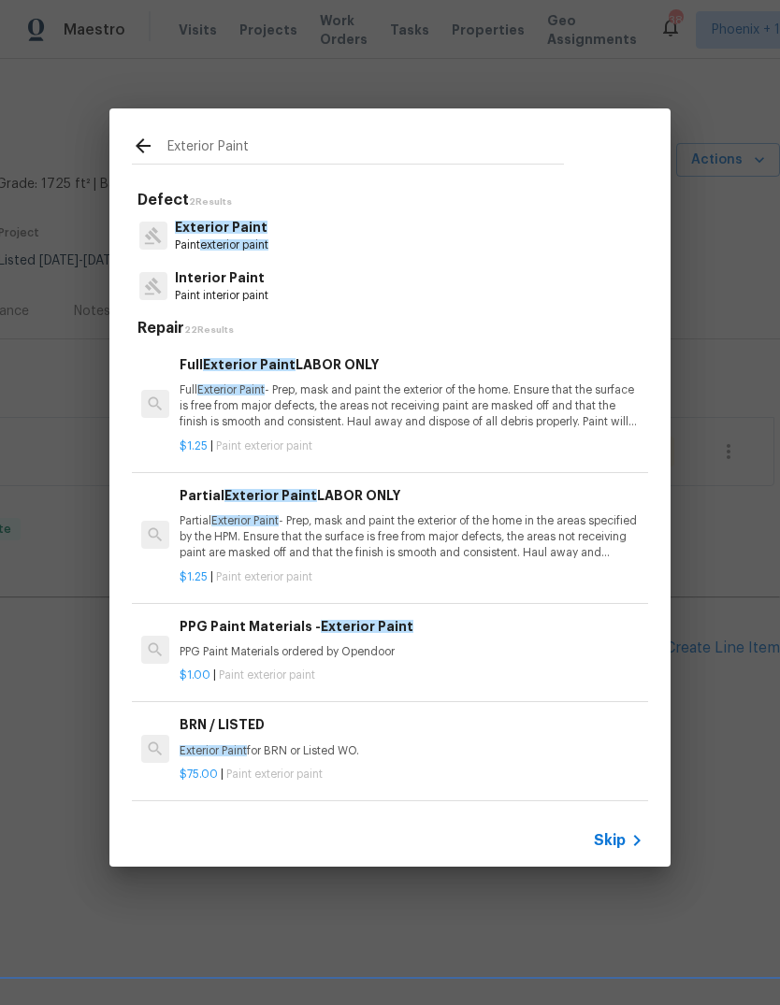
click at [700, 112] on div "Exterior Paint Defect 2 Results Exterior Paint Paint exterior paint Interior Pa…" at bounding box center [390, 487] width 780 height 975
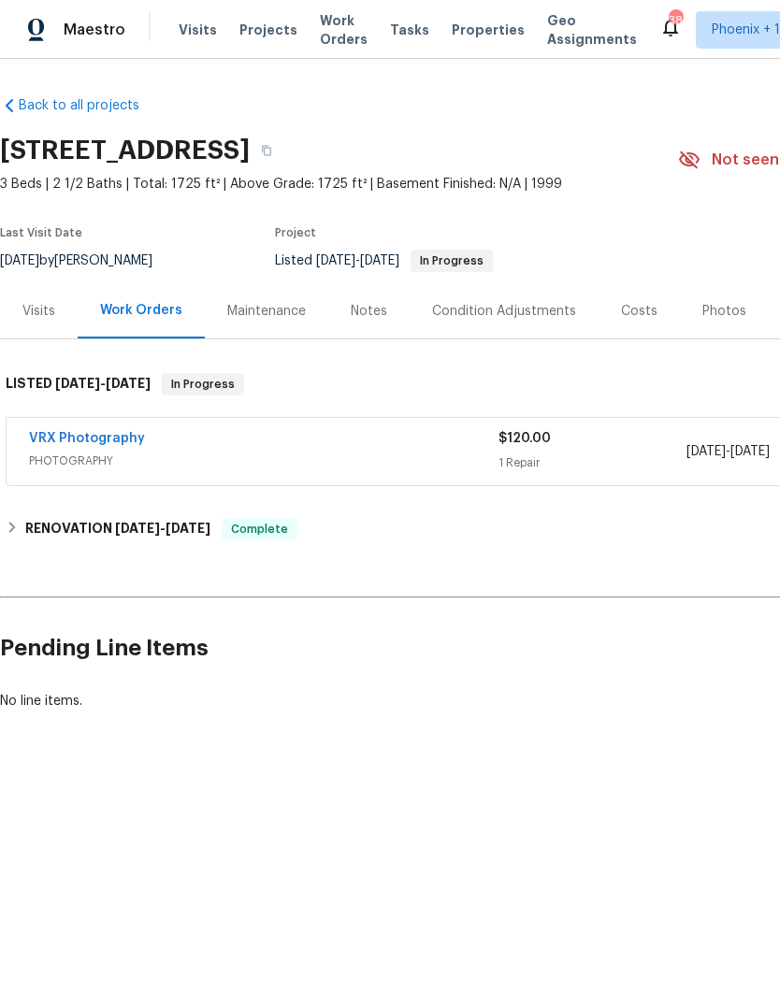
scroll to position [0, 0]
